Goal: Task Accomplishment & Management: Manage account settings

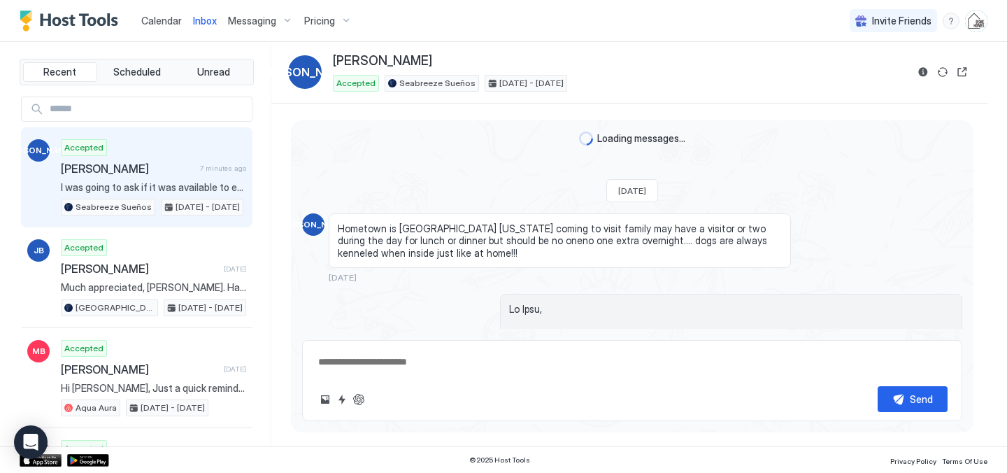
scroll to position [2271, 0]
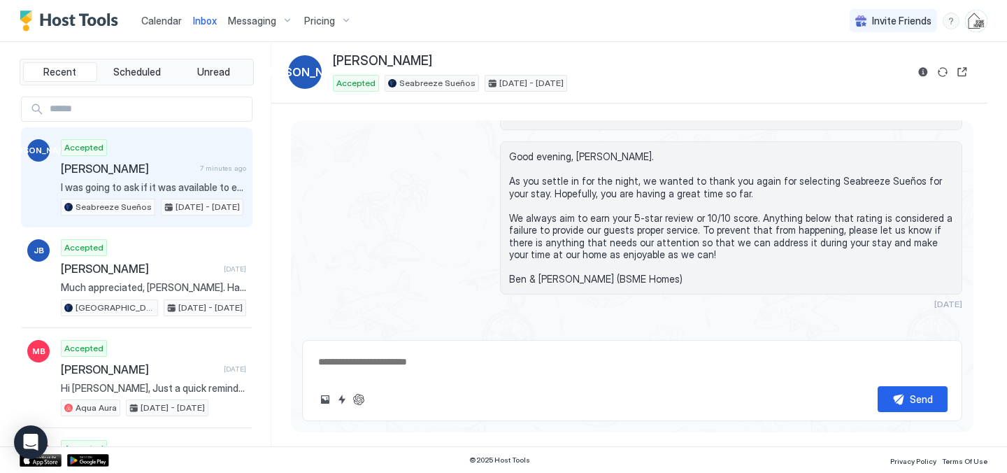
click at [155, 186] on span "I was going to ask if it was available to extend one more day and check out [DA…" at bounding box center [153, 187] width 185 height 13
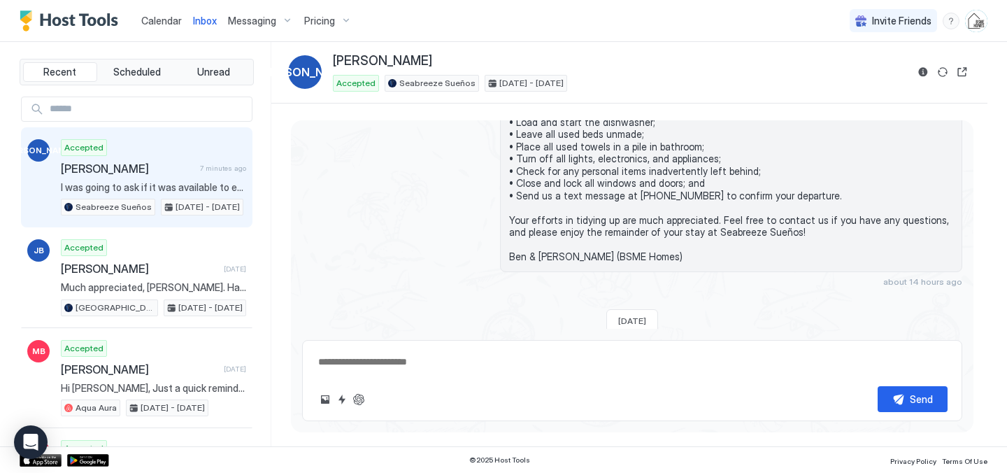
scroll to position [2715, 0]
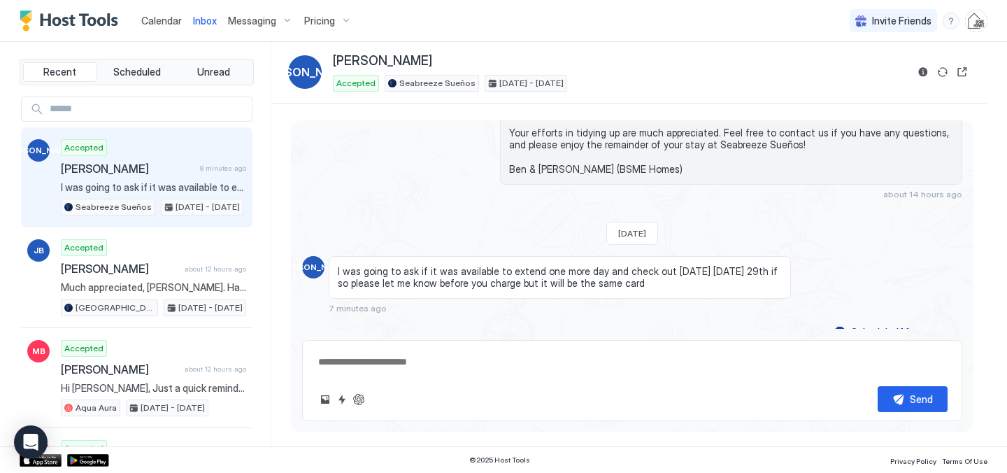
click at [157, 19] on span "Calendar" at bounding box center [161, 21] width 41 height 12
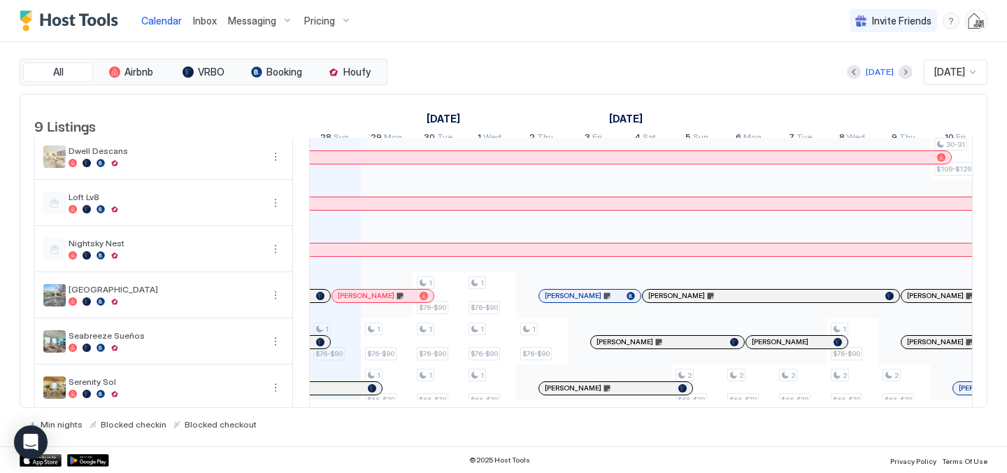
scroll to position [158, 0]
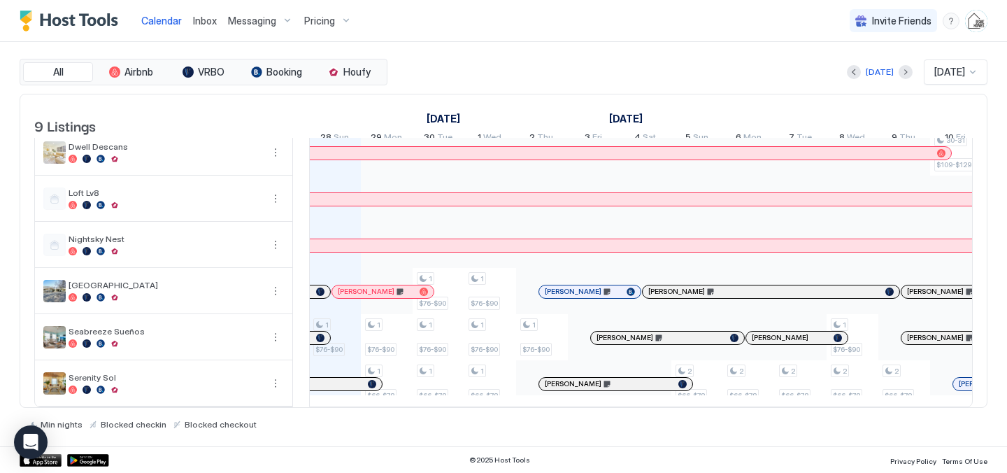
click at [320, 334] on div at bounding box center [320, 338] width 8 height 8
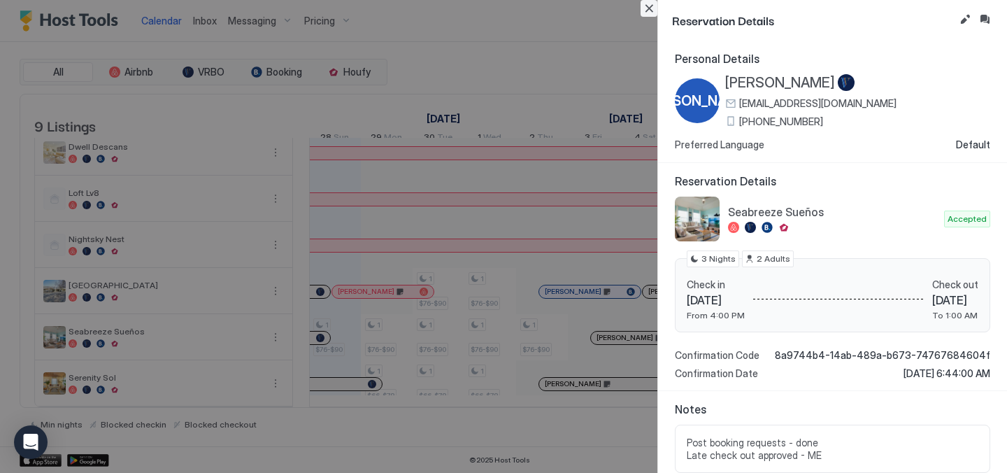
click at [644, 9] on button "Close" at bounding box center [649, 8] width 17 height 17
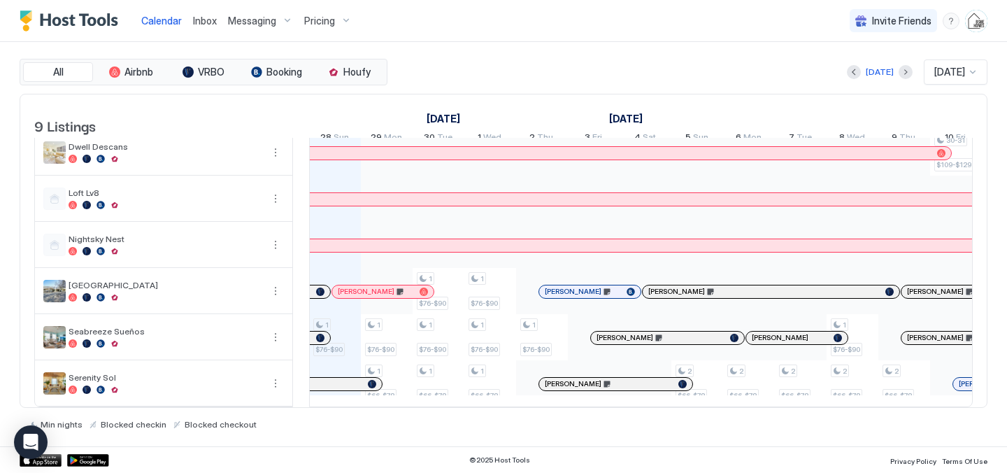
click at [346, 351] on div "1 $101-$119 1 $76-$90 1 $90-$106 1 $76-$90 1 $66-$78 1 $92-$109 1 $76-$90 1 $76…" at bounding box center [904, 199] width 2743 height 415
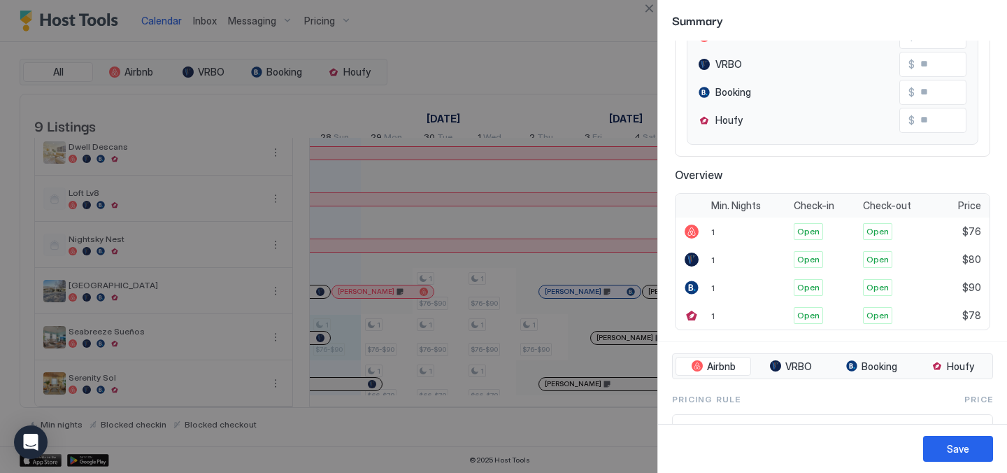
scroll to position [183, 0]
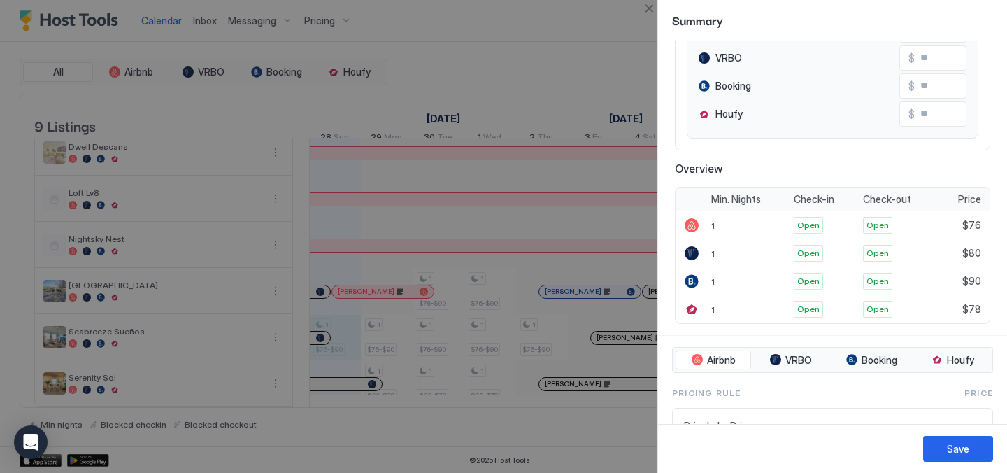
click at [507, 62] on div at bounding box center [503, 236] width 1007 height 473
click at [650, 8] on button "Close" at bounding box center [649, 8] width 17 height 17
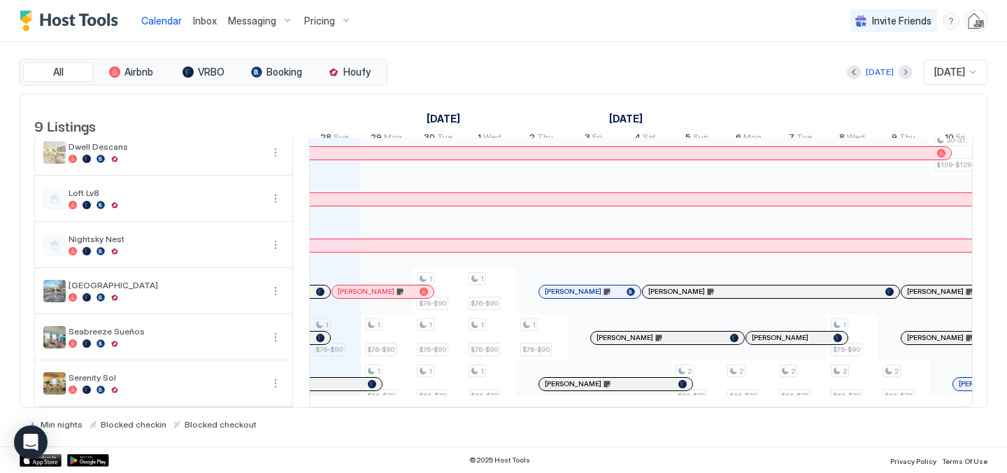
click at [320, 339] on div at bounding box center [320, 338] width 8 height 8
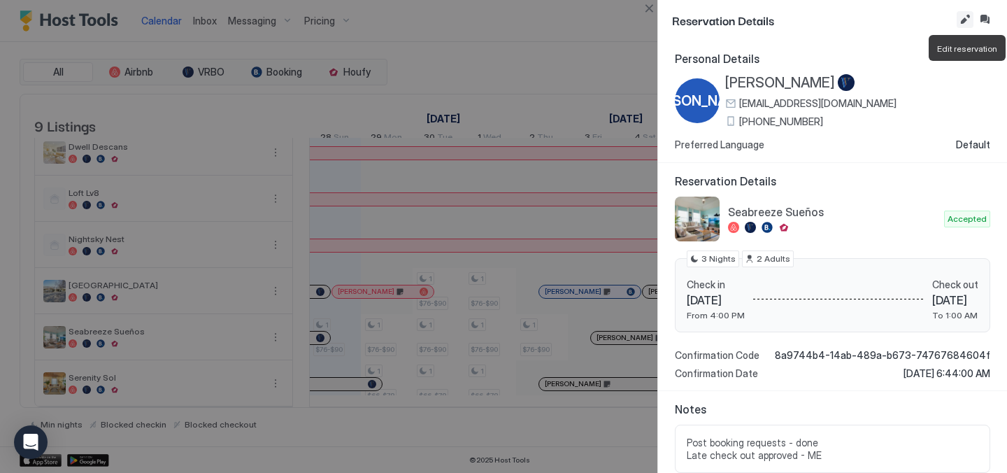
click at [968, 24] on button "Edit reservation" at bounding box center [965, 19] width 17 height 17
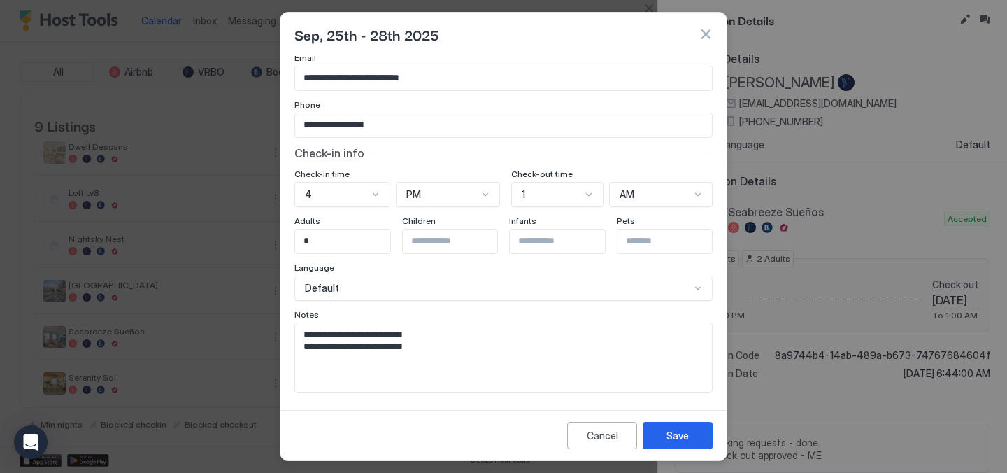
scroll to position [75, 0]
click at [690, 192] on div "AM" at bounding box center [654, 192] width 73 height 13
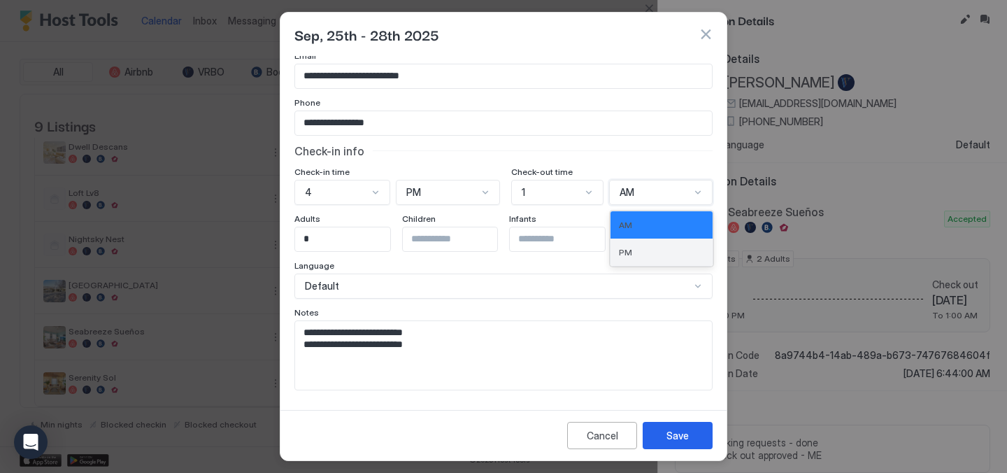
click at [626, 252] on span "PM" at bounding box center [625, 252] width 13 height 10
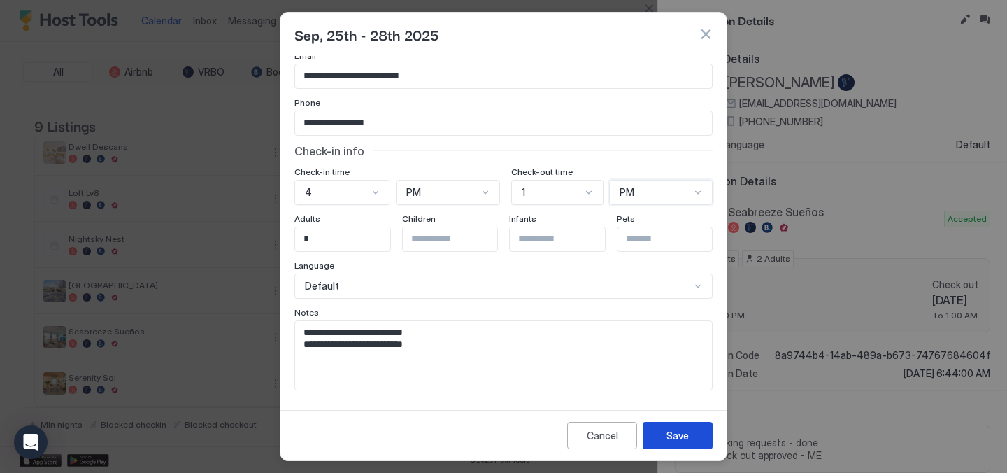
click at [664, 437] on button "Save" at bounding box center [678, 435] width 70 height 27
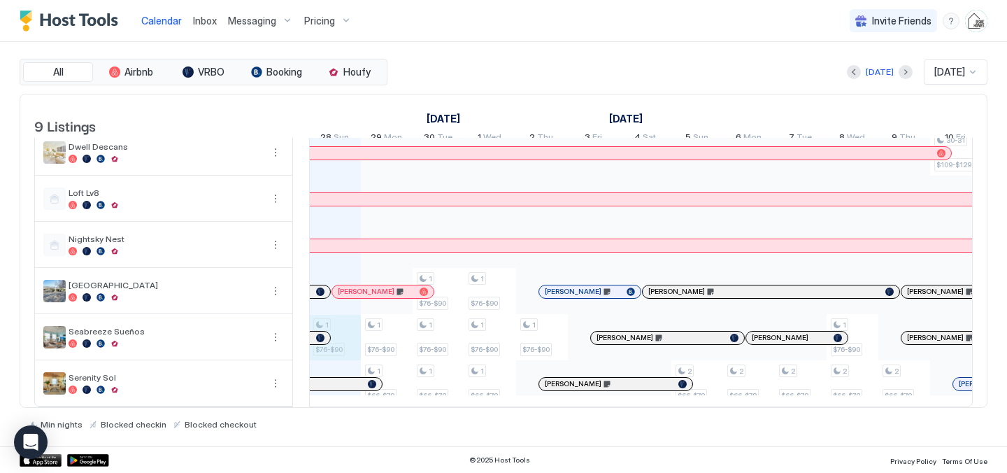
click at [346, 343] on div "1 $101-$119 1 $76-$90 1 $90-$106 1 $76-$90 1 $66-$78 1 $92-$109 1 $76-$90 1 $76…" at bounding box center [904, 199] width 2743 height 415
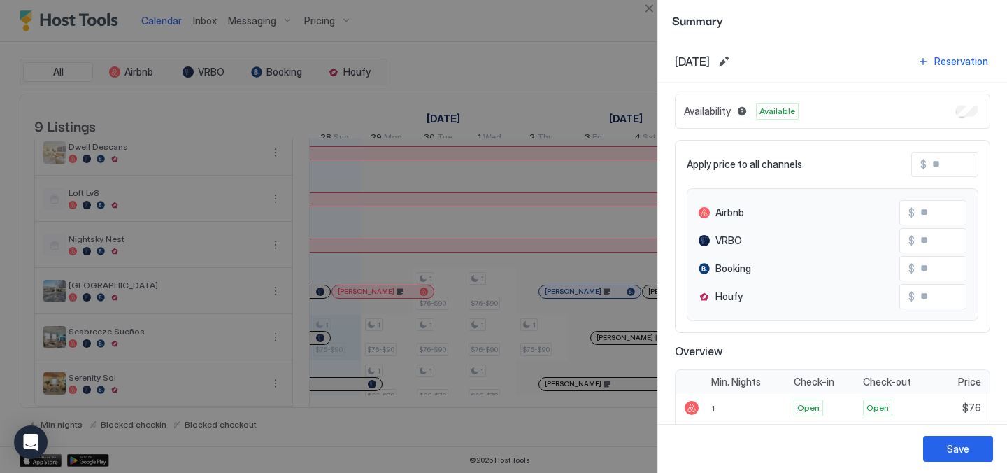
click at [519, 64] on div at bounding box center [503, 236] width 1007 height 473
click at [513, 54] on div at bounding box center [503, 236] width 1007 height 473
click at [950, 452] on div "Save" at bounding box center [958, 448] width 22 height 15
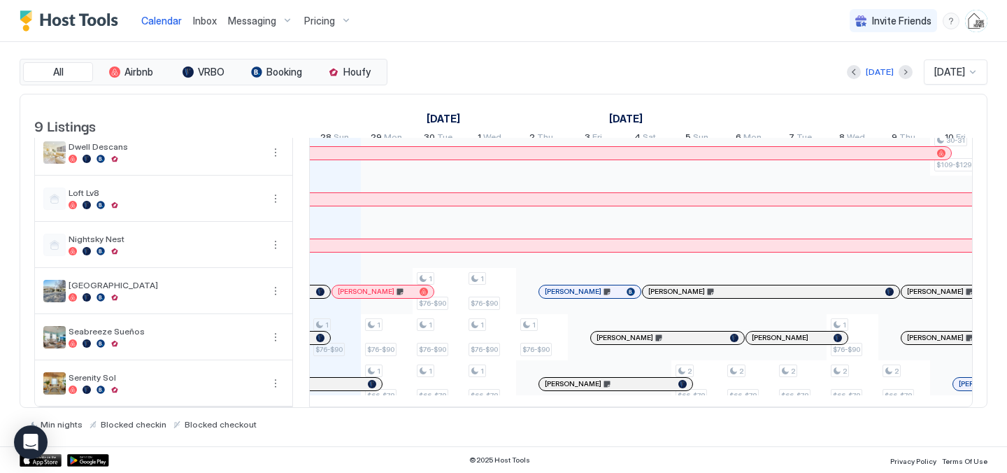
click at [349, 329] on div "1 $101-$119 1 $76-$90 1 $90-$106 1 $76-$90 1 $66-$78 1 $92-$109 1 $76-$90 1 $76…" at bounding box center [904, 199] width 2743 height 415
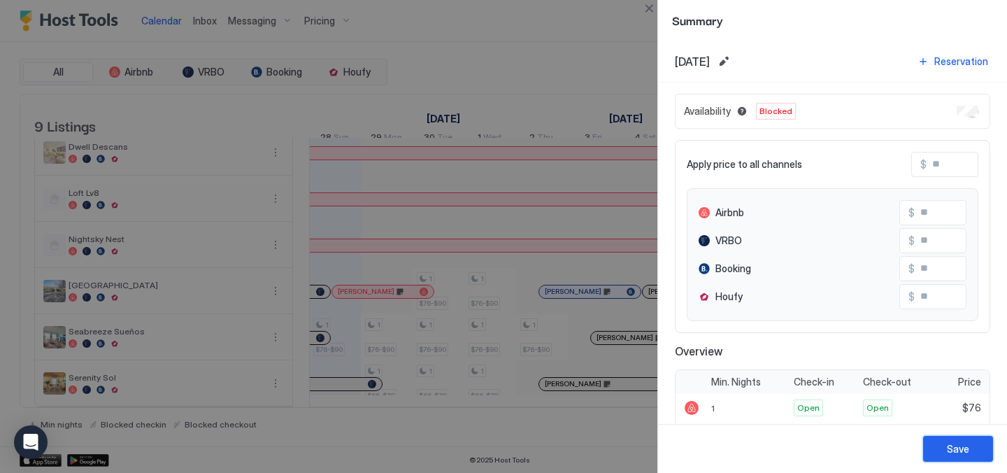
click at [948, 452] on div "Save" at bounding box center [958, 448] width 22 height 15
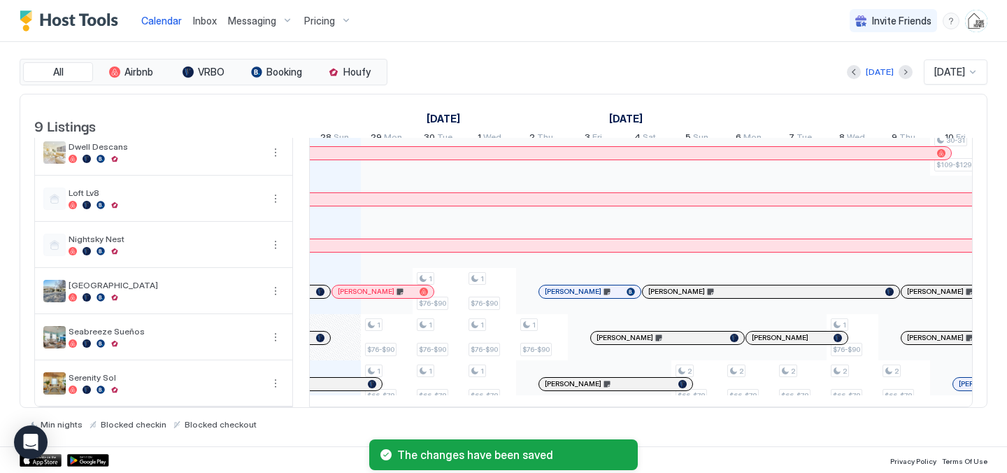
click at [345, 343] on div "1 $101-$119 1 $90-$106 1 $76-$90 1 $66-$78 1 $92-$109 1 $76-$90 1 $76-$90 1 $66…" at bounding box center [904, 199] width 2743 height 415
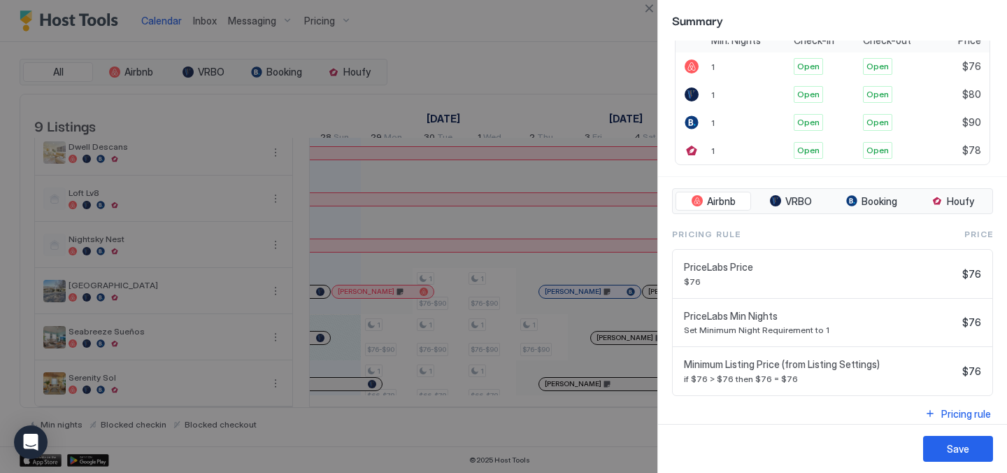
scroll to position [351, 0]
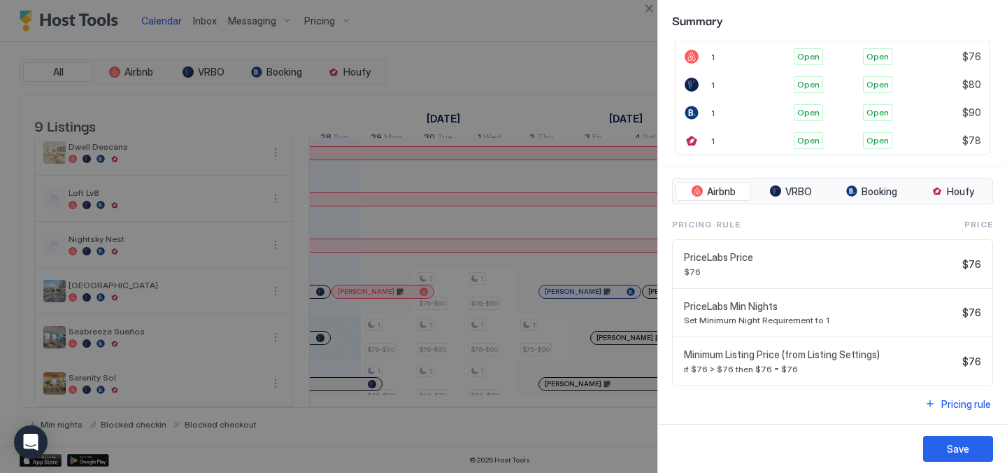
click at [508, 64] on div at bounding box center [503, 236] width 1007 height 473
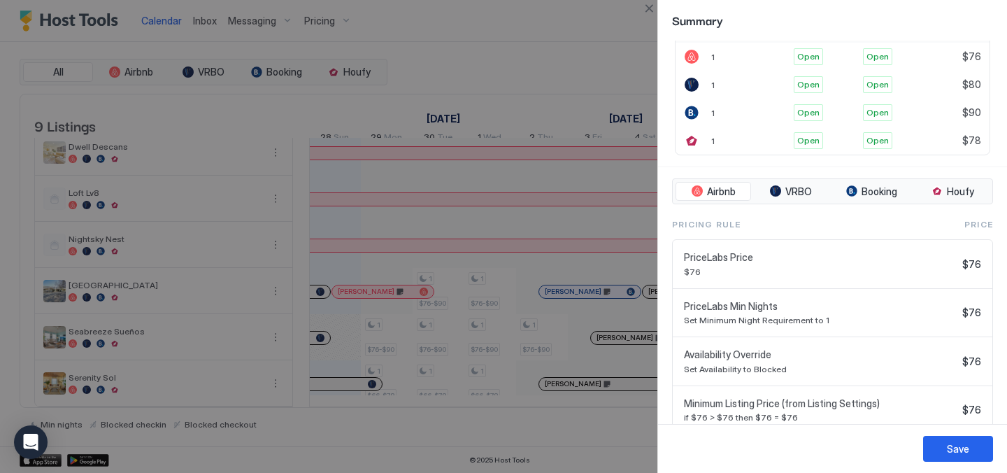
click at [555, 62] on div at bounding box center [503, 236] width 1007 height 473
click at [651, 10] on button "Close" at bounding box center [649, 8] width 17 height 17
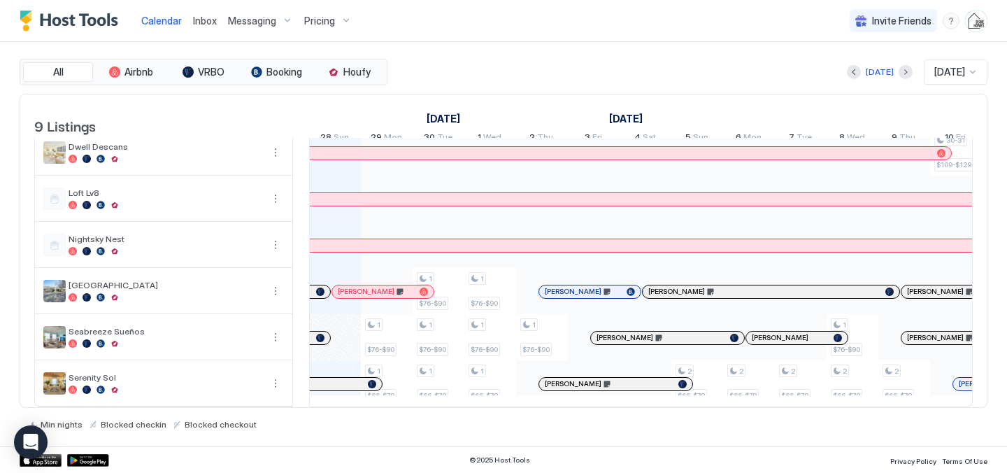
click at [321, 336] on div at bounding box center [320, 338] width 8 height 8
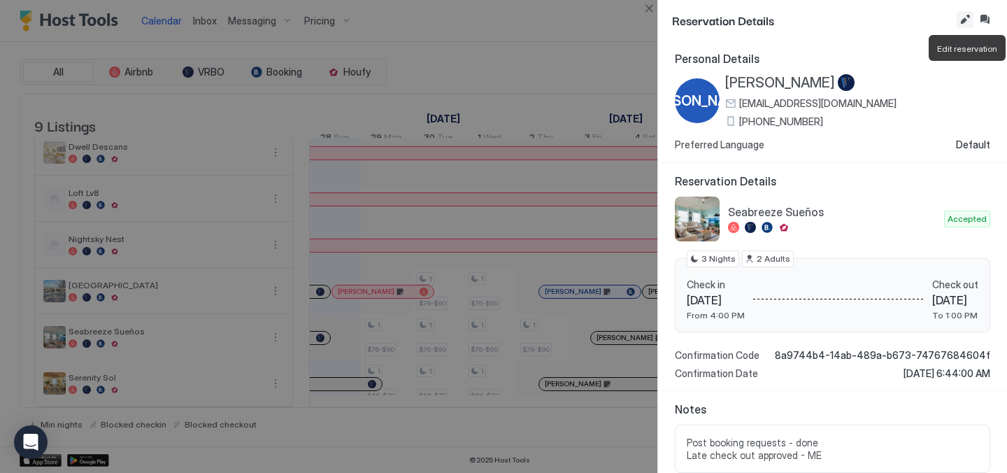
click at [970, 19] on button "Edit reservation" at bounding box center [965, 19] width 17 height 17
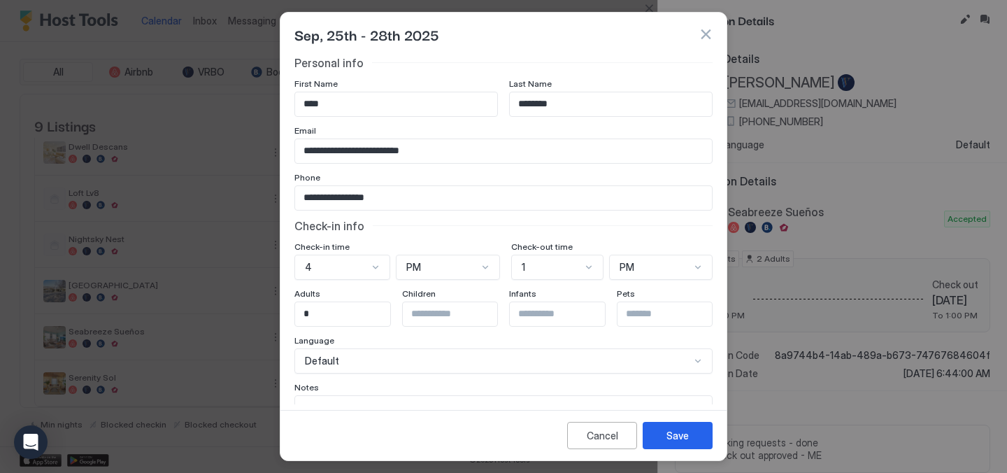
scroll to position [75, 0]
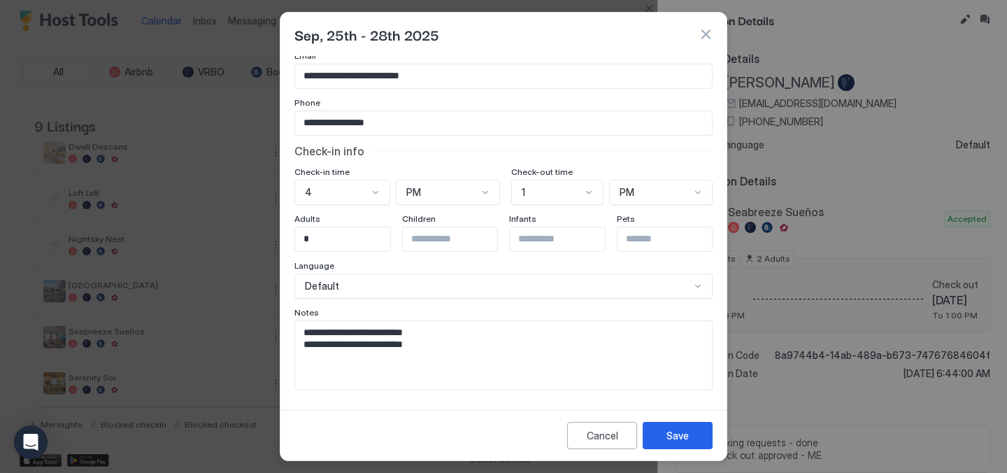
click at [709, 31] on button "button" at bounding box center [706, 34] width 14 height 14
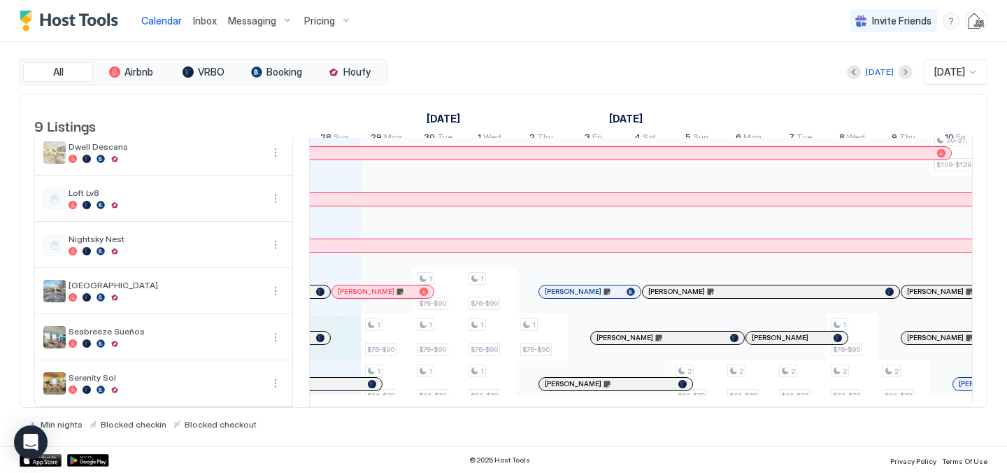
click at [345, 328] on div "1 $101-$119 1 $90-$106 1 $76-$90 1 $66-$78 1 $92-$109 1 $76-$90 1 $76-$90 1 $66…" at bounding box center [904, 199] width 2743 height 415
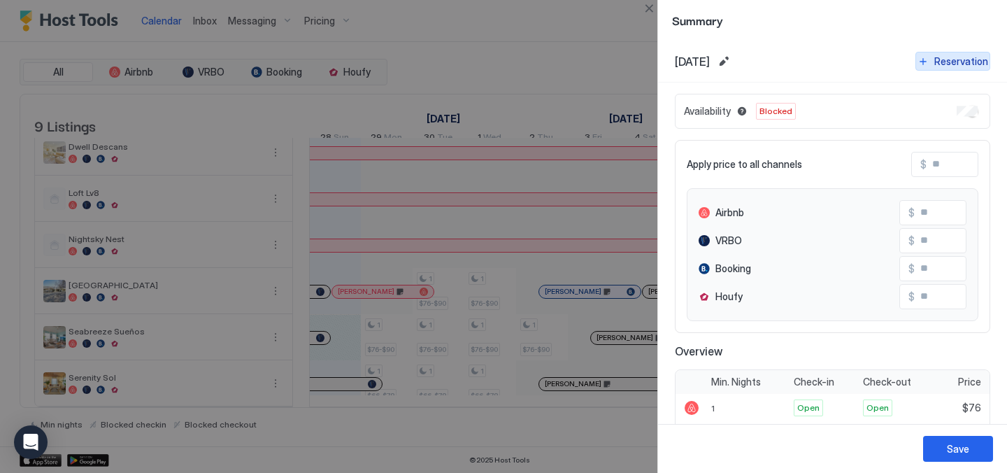
click at [952, 64] on div "Reservation" at bounding box center [961, 61] width 54 height 15
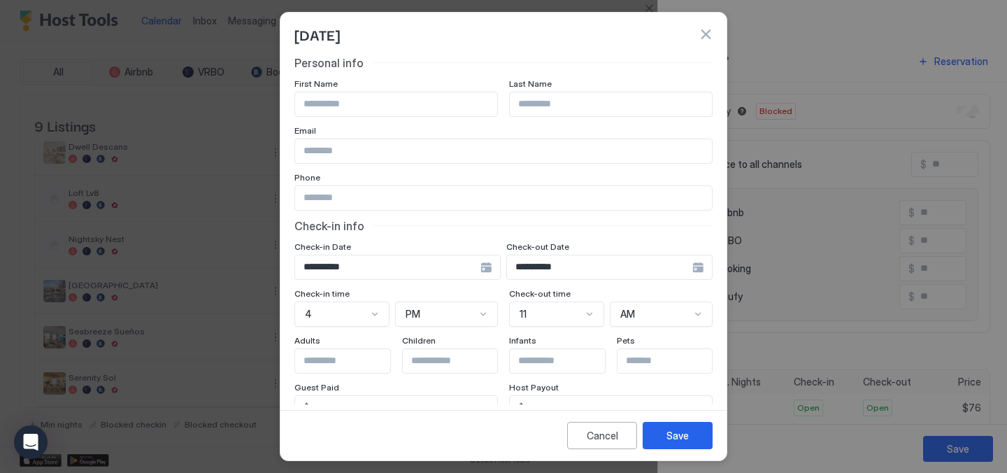
click at [362, 100] on input "Input Field" at bounding box center [396, 104] width 202 height 24
type input "****"
type input "********"
click at [328, 148] on input "Input Field" at bounding box center [503, 151] width 417 height 24
paste input "**********"
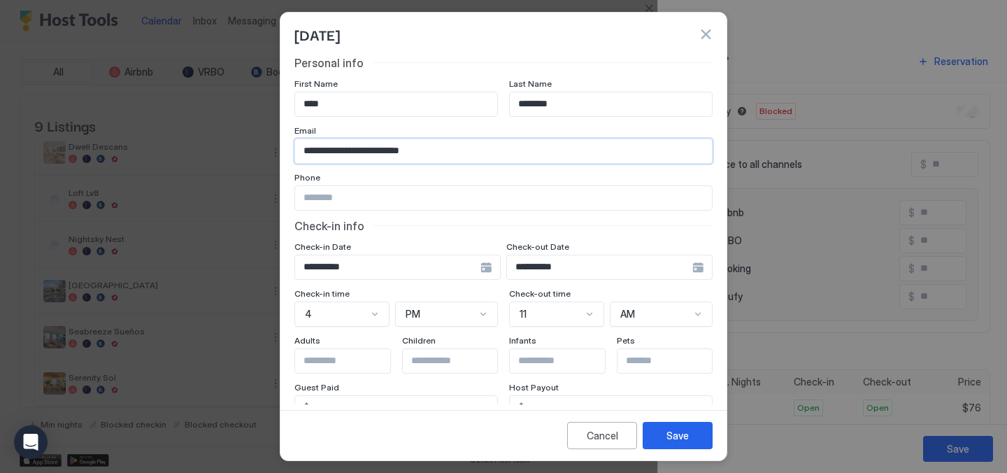
type input "**********"
click at [472, 38] on div "[DATE]" at bounding box center [503, 34] width 418 height 21
click at [320, 201] on input "Input Field" at bounding box center [503, 198] width 417 height 24
paste input "**********"
type input "**********"
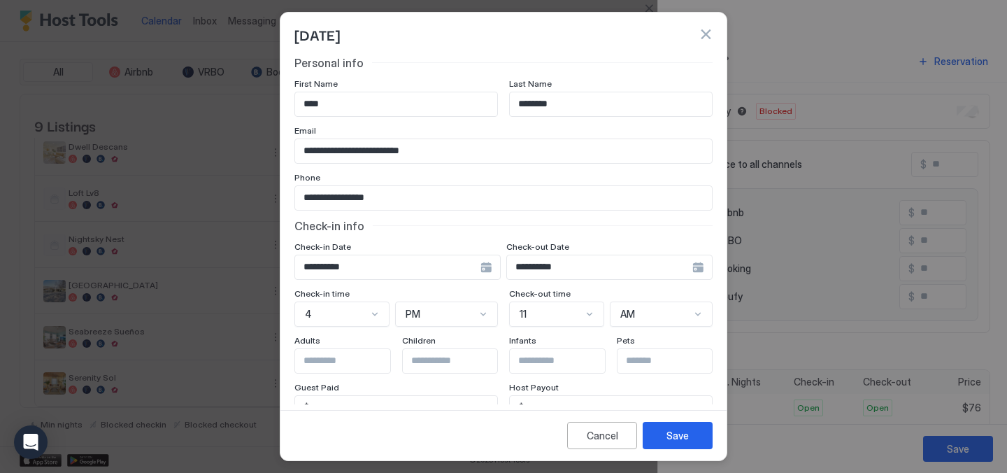
click at [446, 71] on div "**********" at bounding box center [503, 307] width 418 height 503
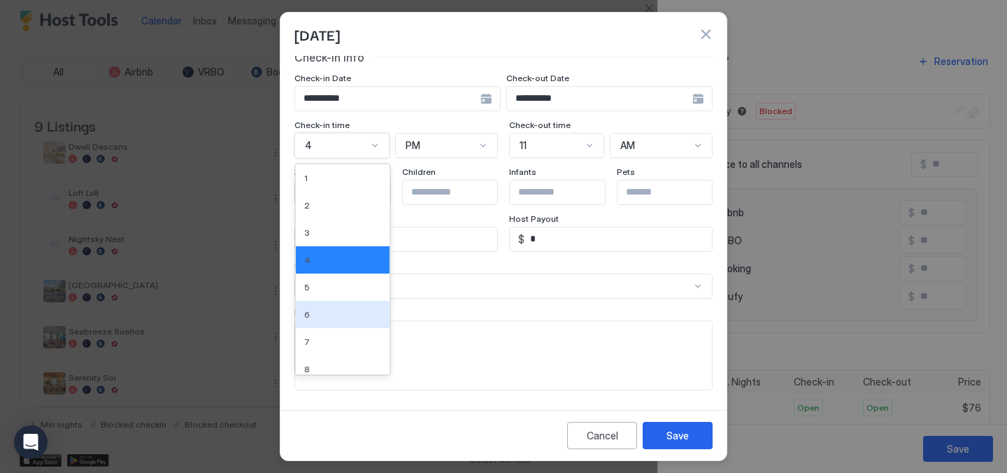
click at [373, 158] on div "6, 6 of 12. 12 results available. Use Up and Down to choose options, press Ente…" at bounding box center [341, 145] width 95 height 25
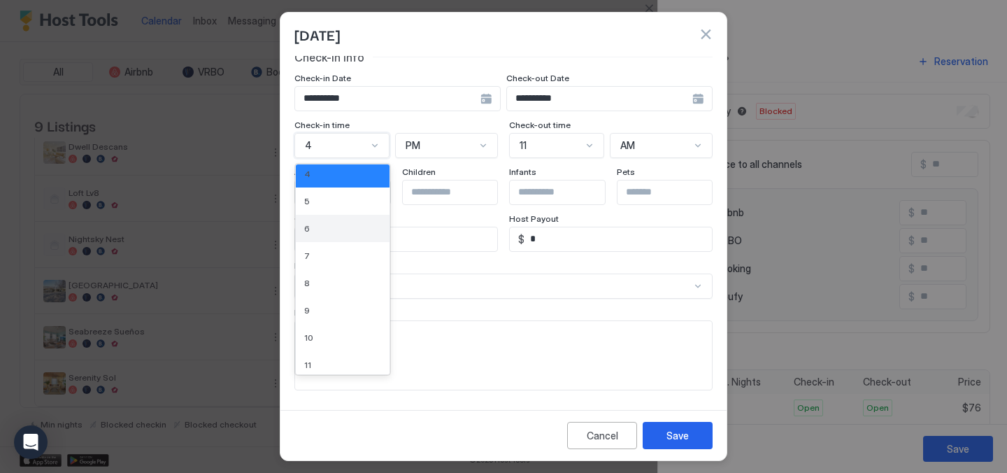
scroll to position [97, 0]
click at [322, 361] on div "11" at bounding box center [343, 354] width 94 height 27
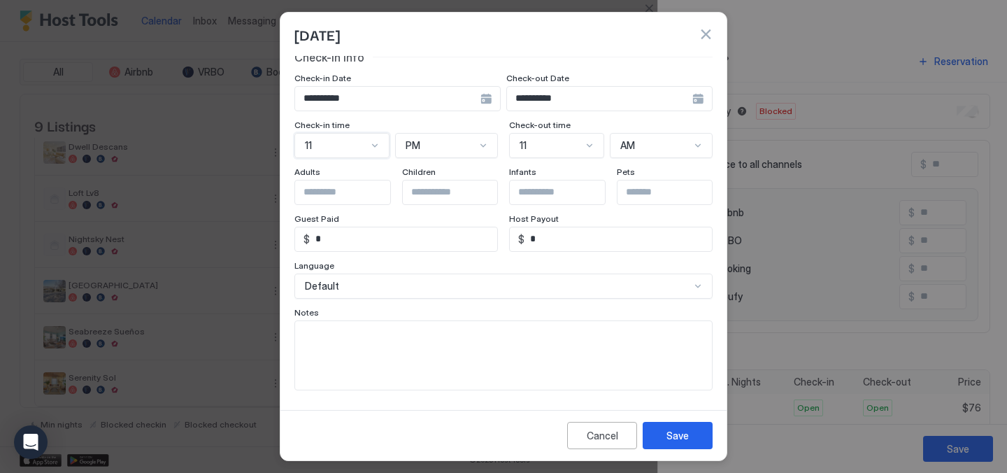
click at [483, 148] on div at bounding box center [483, 145] width 11 height 11
click at [444, 171] on div "AM" at bounding box center [447, 177] width 101 height 27
click at [594, 145] on div at bounding box center [589, 145] width 11 height 11
click at [548, 176] on div "1" at bounding box center [557, 172] width 77 height 10
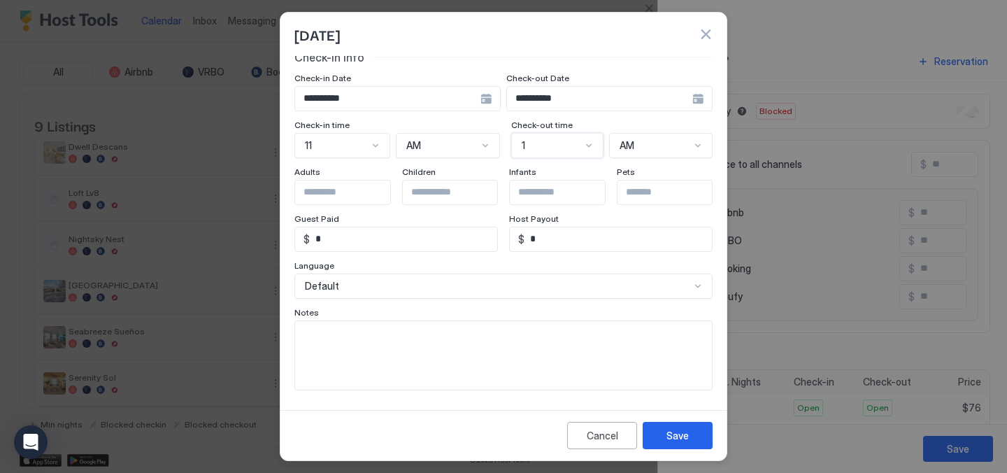
click at [705, 144] on div "AM" at bounding box center [661, 145] width 104 height 25
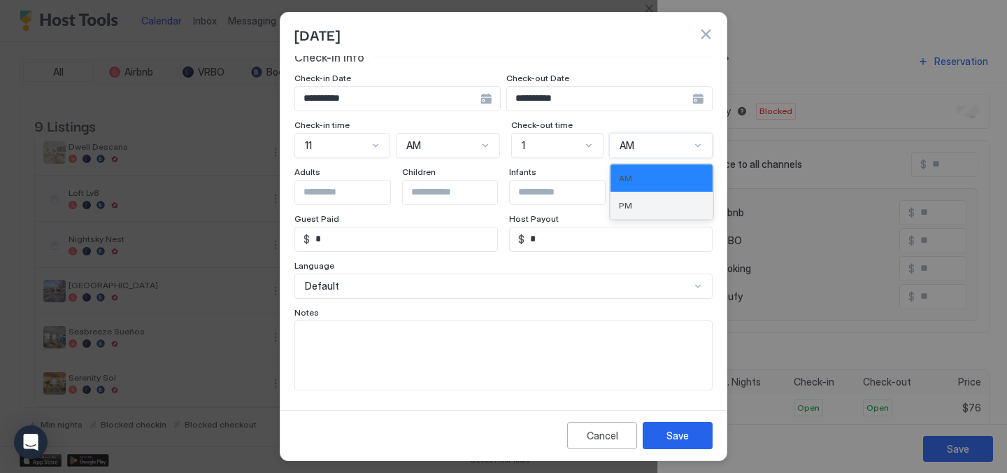
click at [645, 211] on div "PM" at bounding box center [662, 205] width 102 height 27
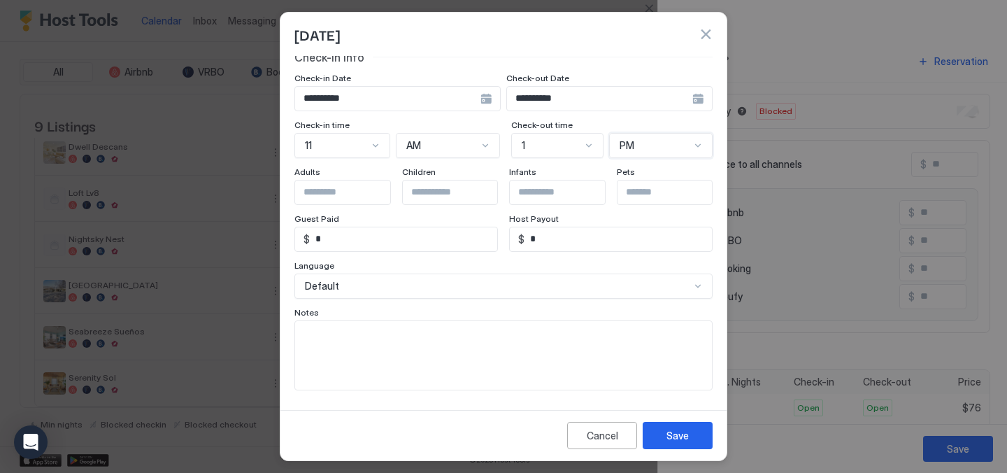
click at [349, 200] on input "Input Field" at bounding box center [352, 192] width 115 height 24
type input "*"
click at [452, 79] on div "Check-in Date" at bounding box center [397, 79] width 206 height 13
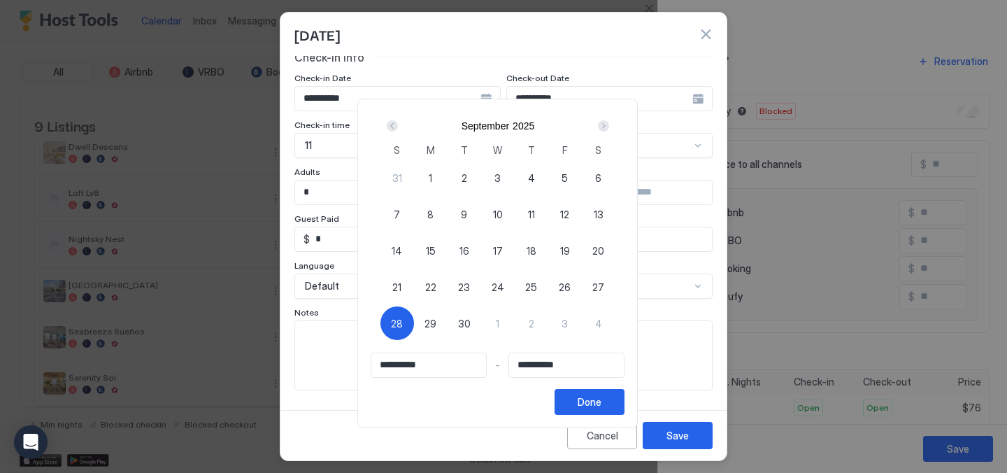
click at [473, 35] on div at bounding box center [503, 236] width 1007 height 473
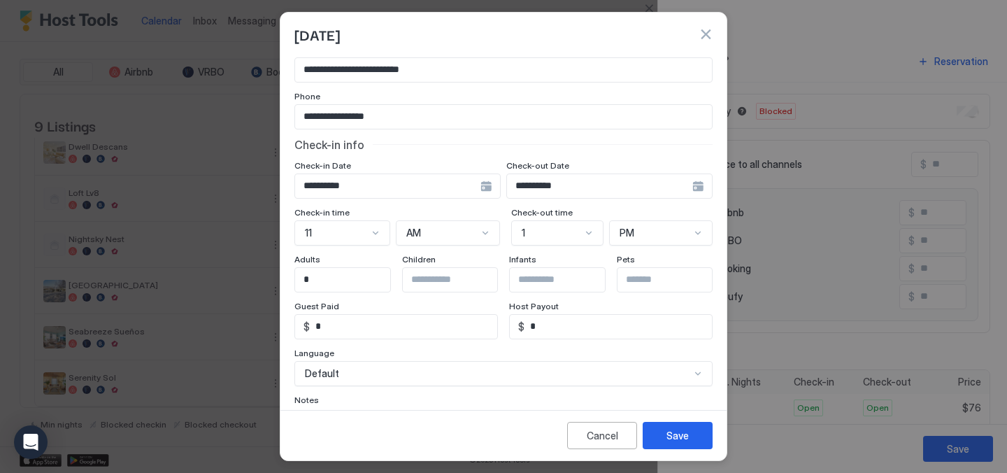
scroll to position [0, 0]
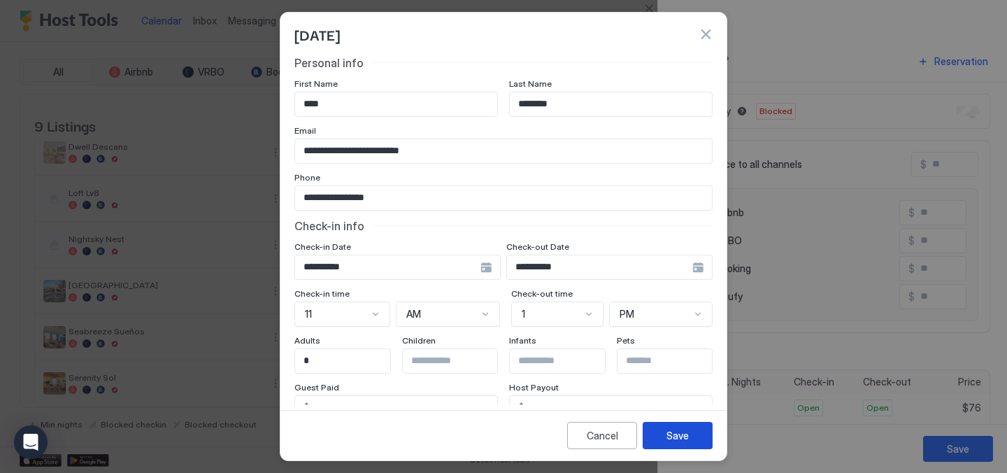
click at [678, 437] on div "Save" at bounding box center [677, 435] width 22 height 15
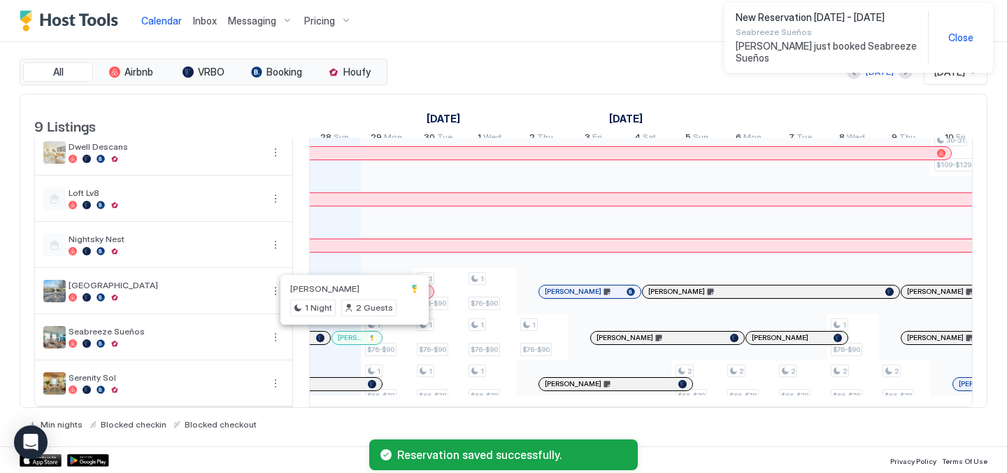
click at [352, 338] on div at bounding box center [351, 337] width 11 height 11
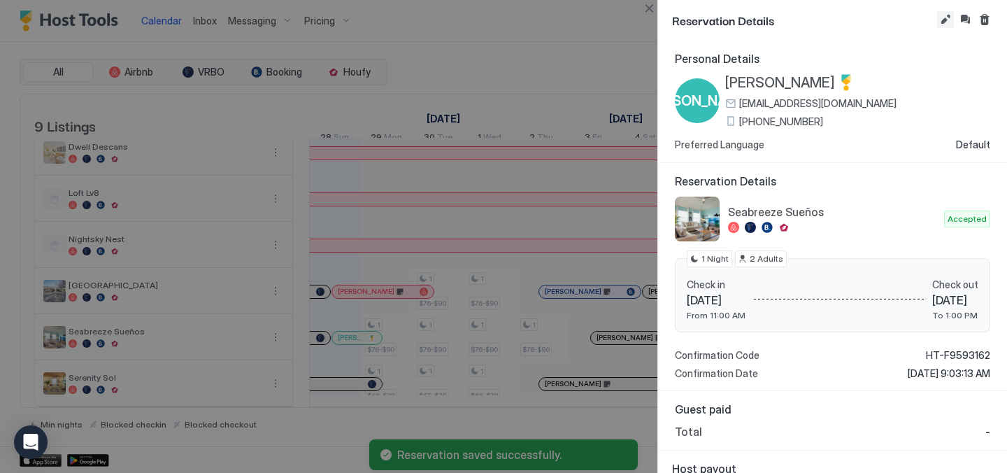
click at [945, 18] on button "Edit reservation" at bounding box center [945, 19] width 17 height 17
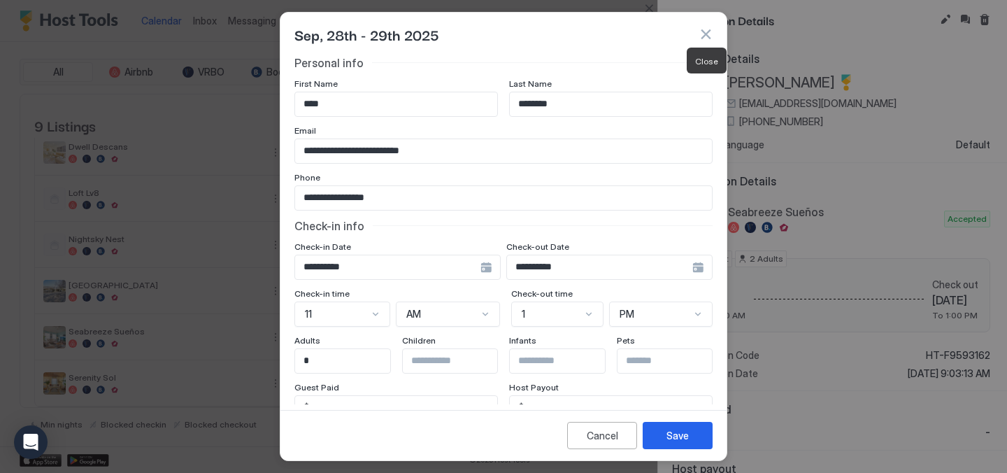
click at [706, 35] on button "button" at bounding box center [706, 34] width 14 height 14
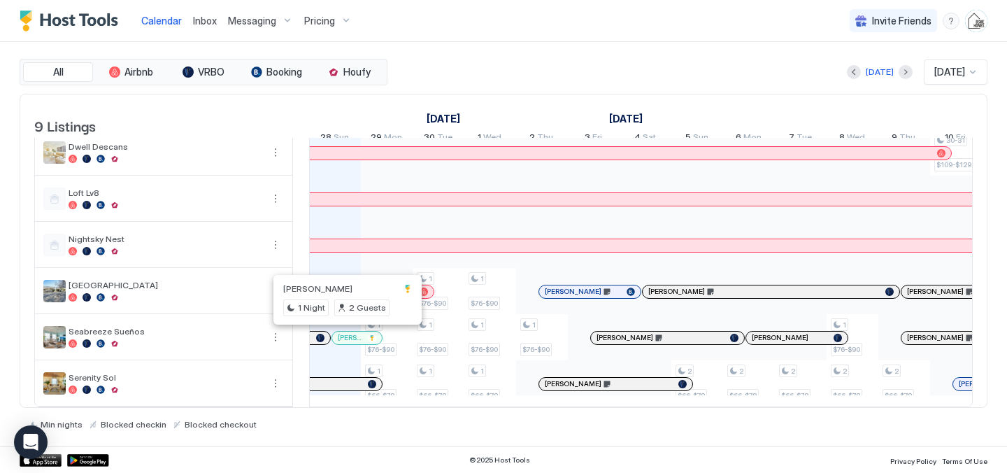
click at [347, 338] on div at bounding box center [346, 337] width 11 height 11
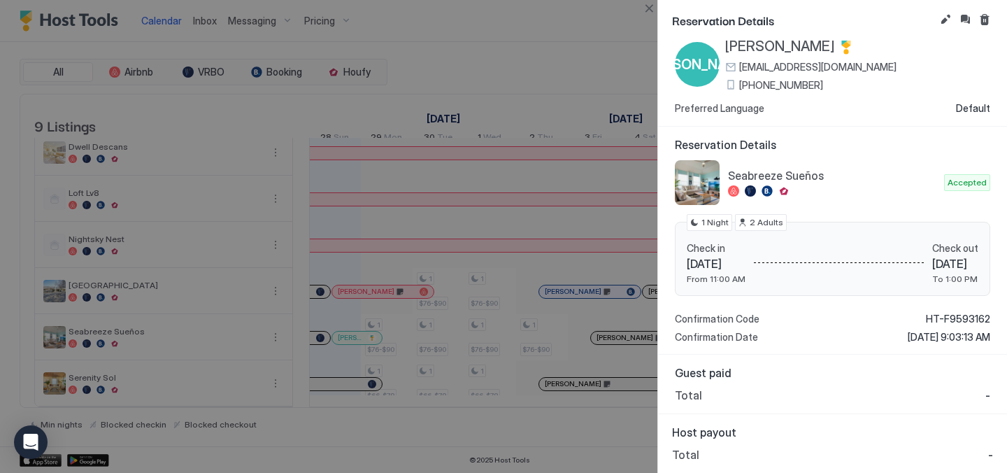
scroll to position [35, 0]
click at [340, 325] on div at bounding box center [503, 236] width 1007 height 473
click at [944, 20] on button "Edit reservation" at bounding box center [945, 19] width 17 height 17
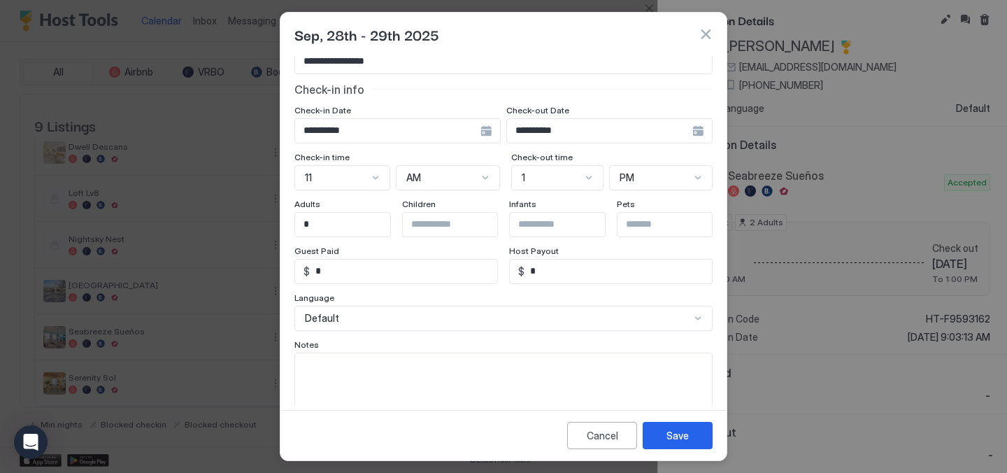
scroll to position [169, 0]
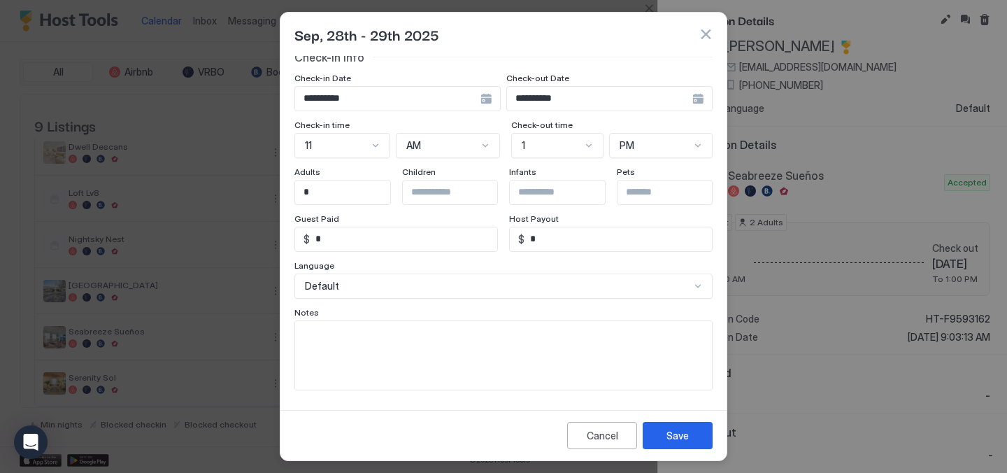
click at [361, 236] on input "*" at bounding box center [403, 239] width 187 height 24
type input "**"
click at [685, 434] on div "Save" at bounding box center [677, 435] width 22 height 15
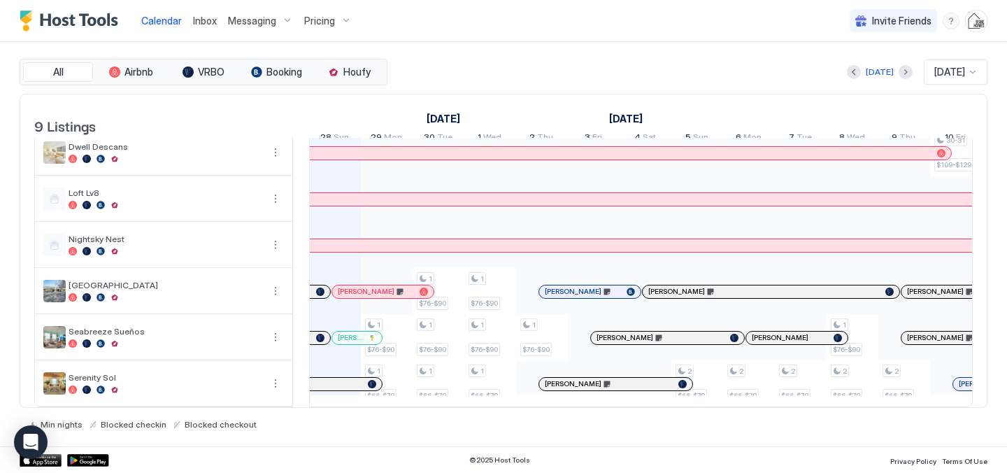
click at [319, 335] on div at bounding box center [320, 338] width 8 height 8
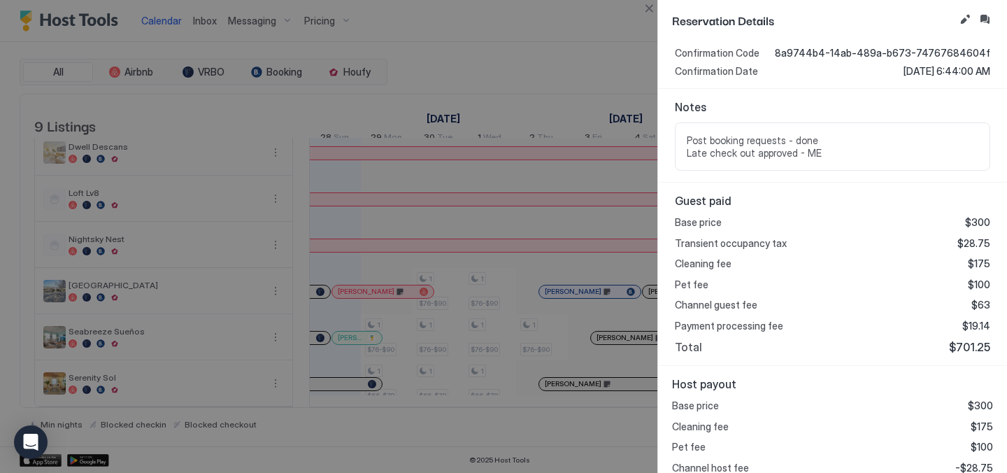
scroll to position [336, 0]
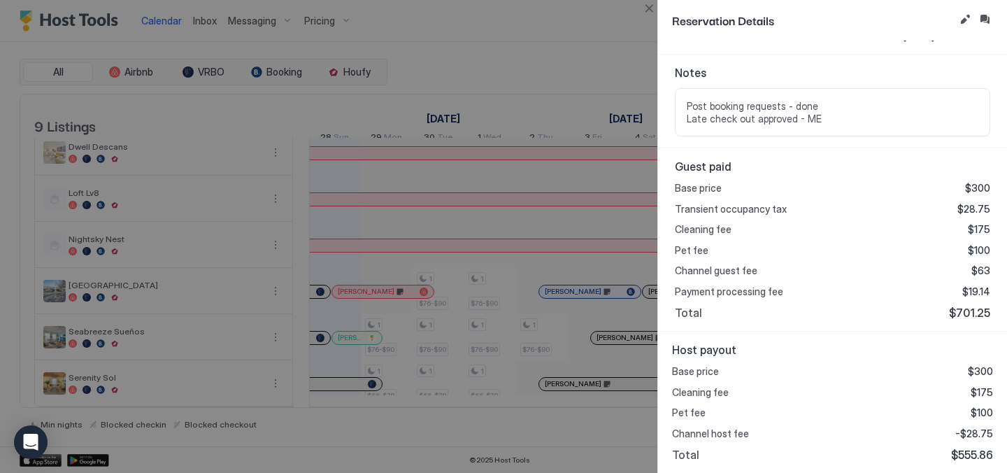
click at [529, 73] on div at bounding box center [503, 236] width 1007 height 473
click at [647, 14] on button "Close" at bounding box center [649, 8] width 17 height 17
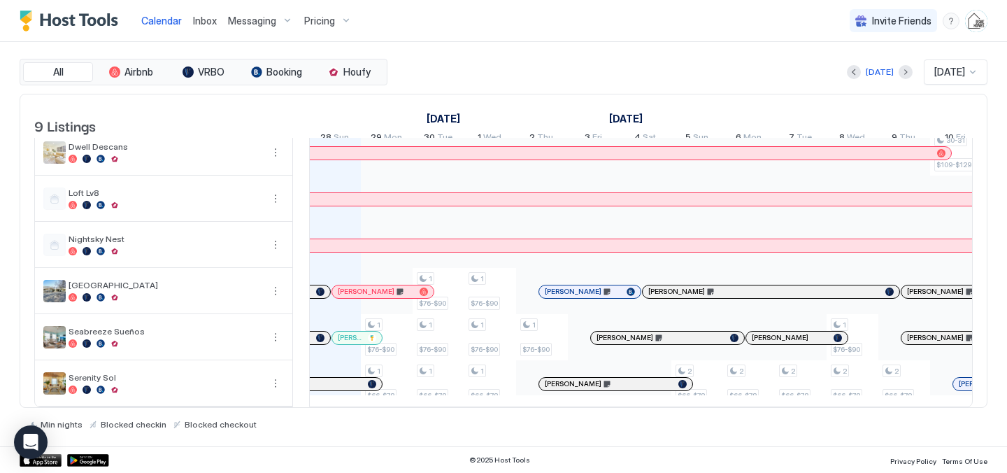
click at [344, 337] on div at bounding box center [342, 337] width 11 height 11
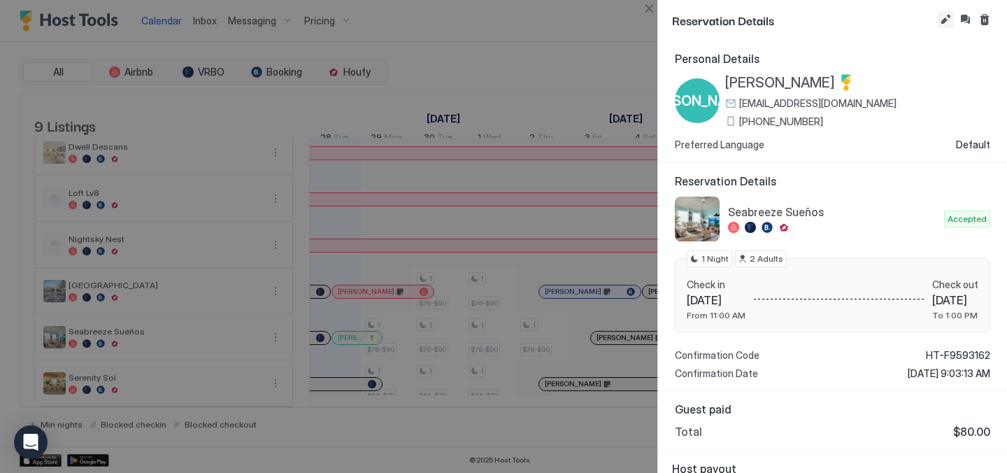
click at [937, 20] on button "Edit reservation" at bounding box center [945, 19] width 17 height 17
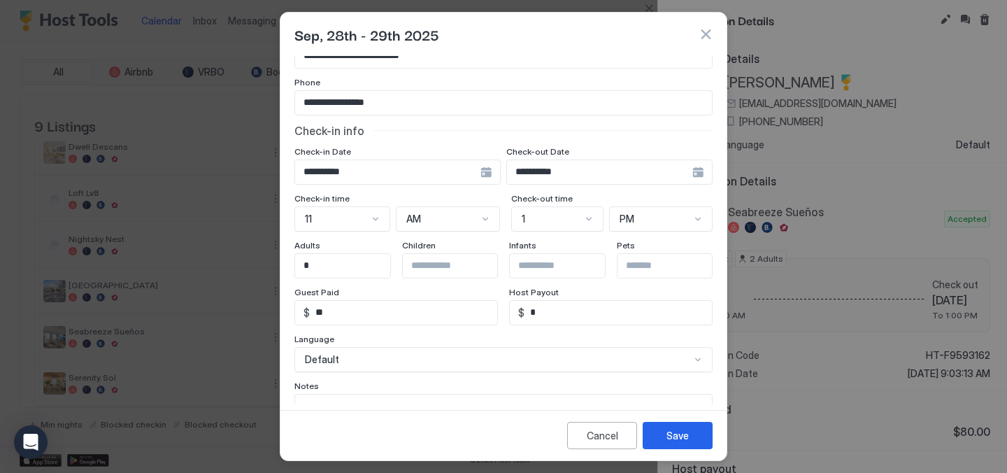
scroll to position [98, 0]
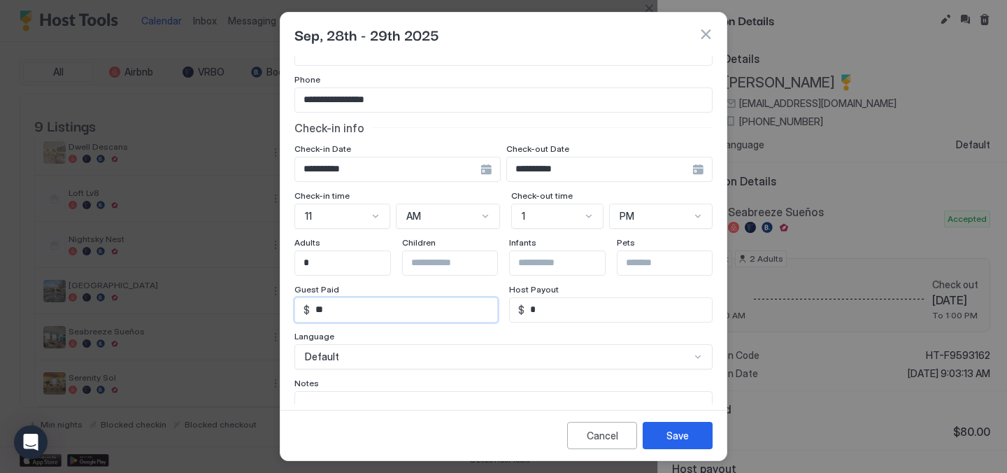
drag, startPoint x: 345, startPoint y: 314, endPoint x: 296, endPoint y: 313, distance: 49.7
click at [296, 313] on div "$ **" at bounding box center [396, 309] width 204 height 25
type input "******"
click at [677, 436] on div "Save" at bounding box center [677, 435] width 22 height 15
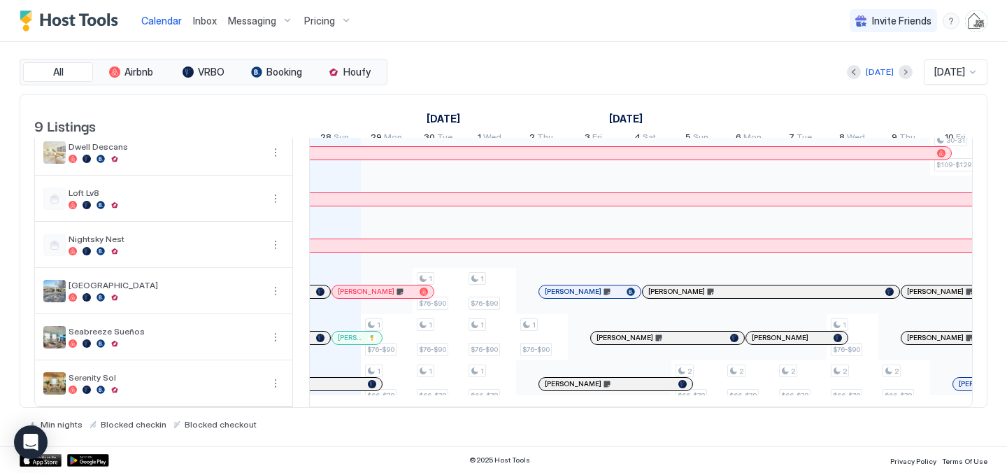
click at [318, 334] on div at bounding box center [320, 338] width 8 height 8
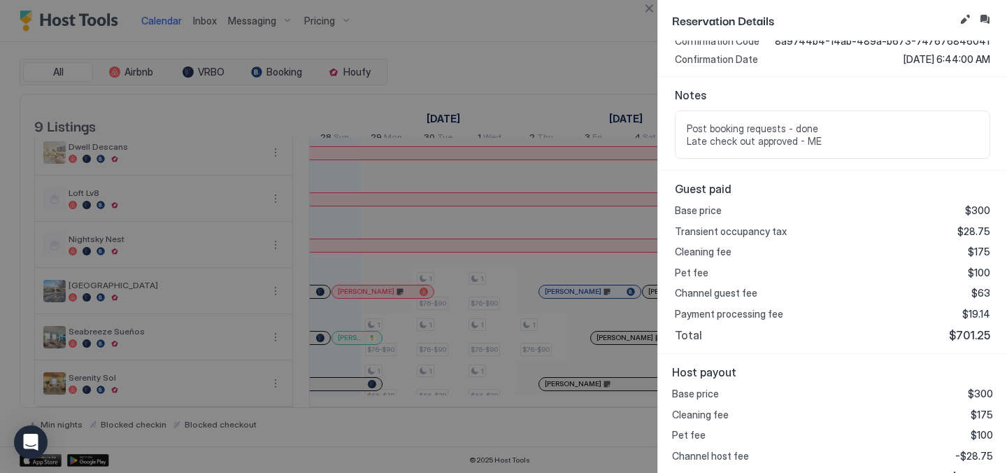
scroll to position [336, 0]
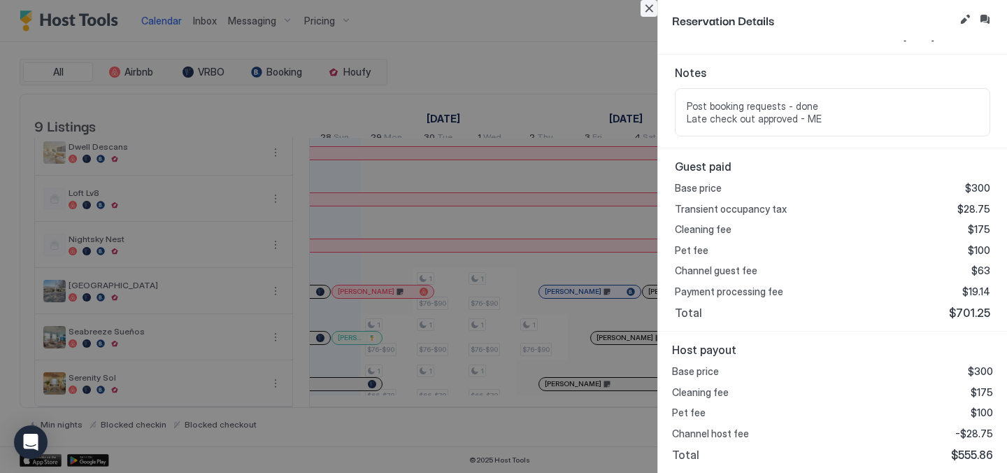
click at [649, 13] on button "Close" at bounding box center [649, 8] width 17 height 17
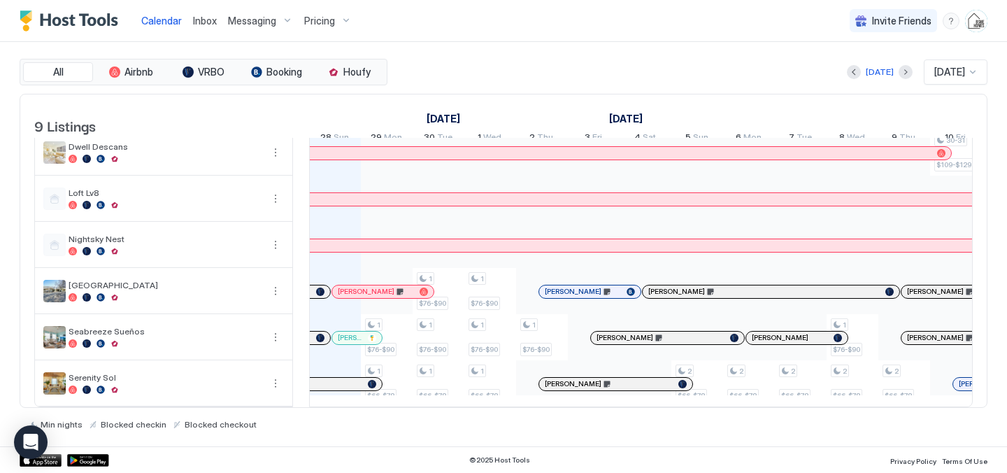
click at [359, 334] on div at bounding box center [359, 337] width 11 height 11
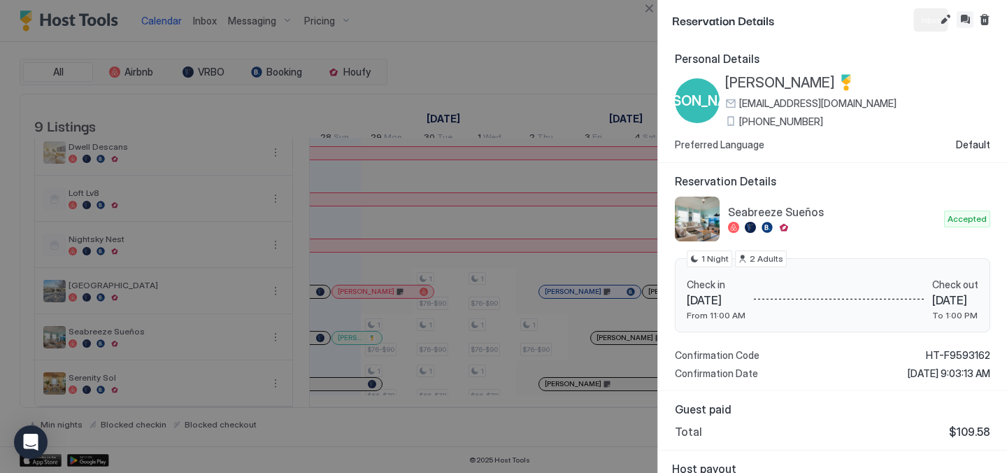
click at [960, 16] on button "Inbox" at bounding box center [965, 19] width 17 height 17
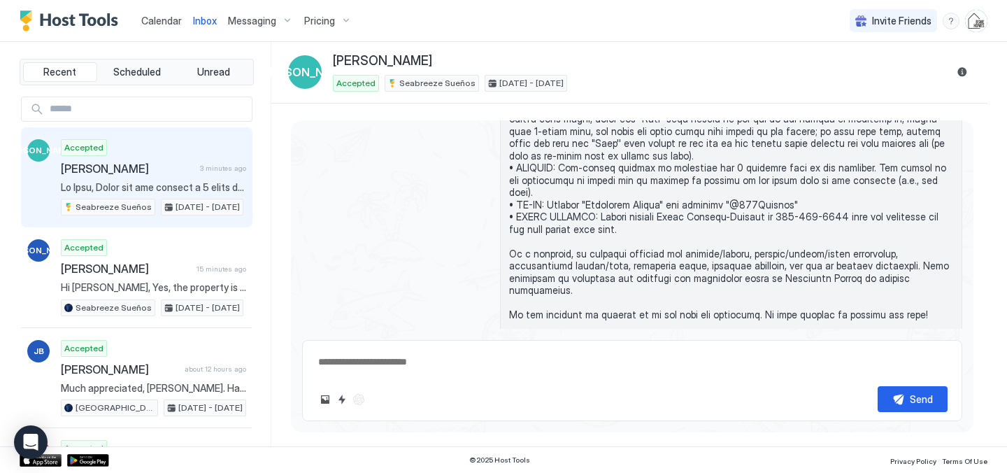
scroll to position [218, 0]
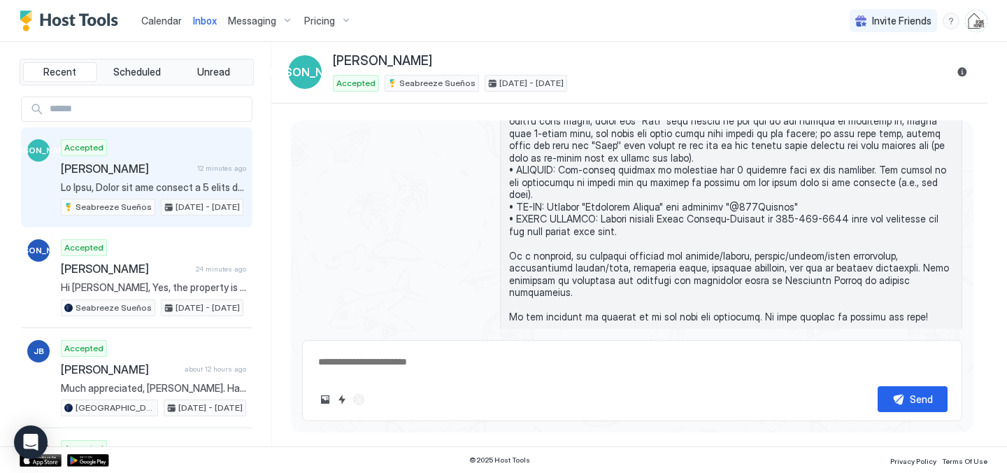
click at [169, 18] on span "Calendar" at bounding box center [161, 21] width 41 height 12
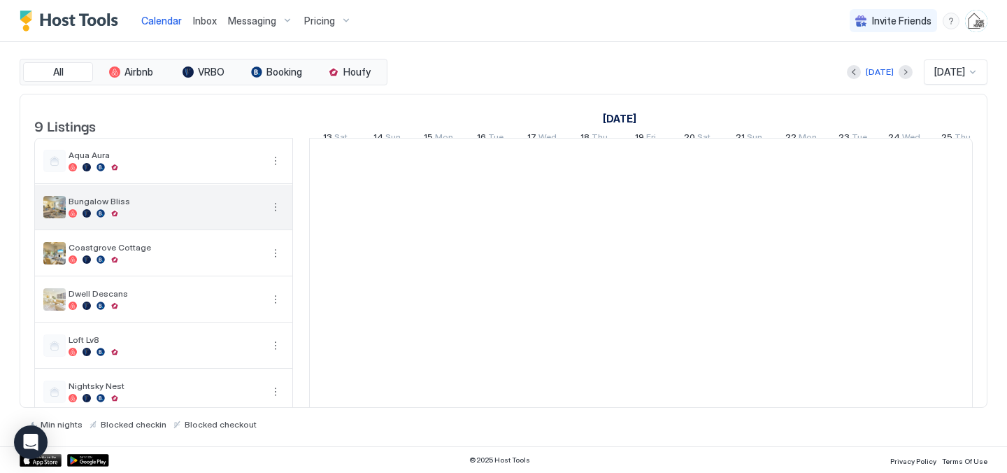
scroll to position [0, 777]
